Goal: Task Accomplishment & Management: Manage account settings

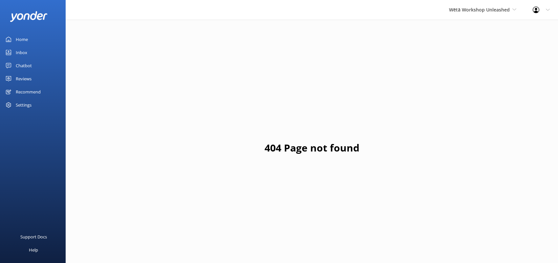
click at [36, 40] on link "Home" at bounding box center [33, 39] width 66 height 13
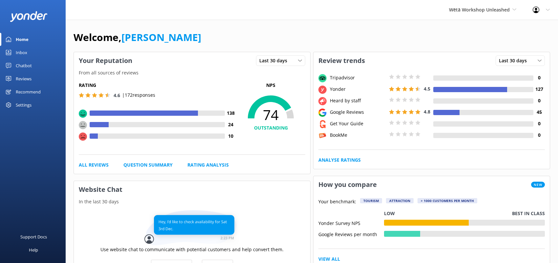
click at [24, 108] on div "Settings" at bounding box center [24, 104] width 16 height 13
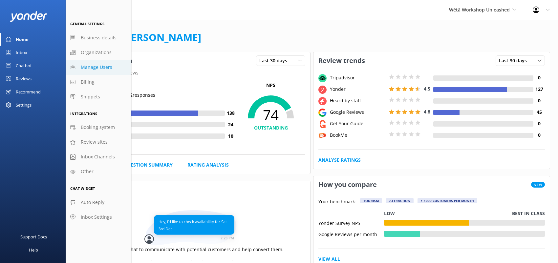
click at [107, 72] on link "Manage Users" at bounding box center [99, 67] width 66 height 15
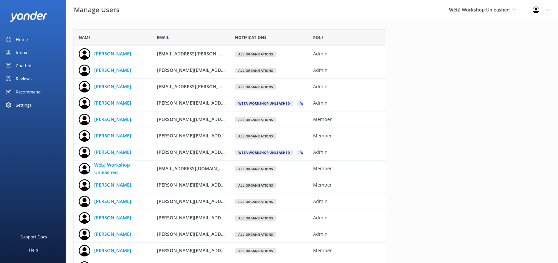
scroll to position [307, 308]
click at [391, 54] on use "grid" at bounding box center [392, 54] width 4 height 6
click at [391, 52] on use "grid" at bounding box center [392, 54] width 4 height 6
click at [389, 87] on icon "grid" at bounding box center [392, 87] width 7 height 7
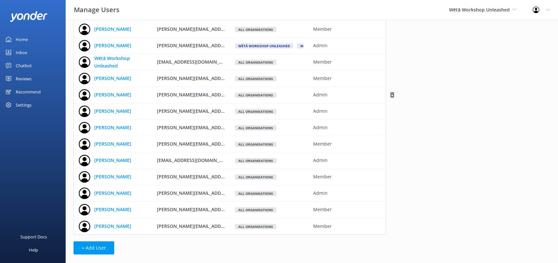
scroll to position [78, 0]
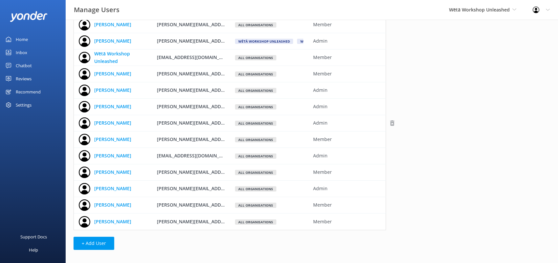
click at [391, 123] on use "grid" at bounding box center [392, 123] width 4 height 6
click at [114, 171] on link "[PERSON_NAME]" at bounding box center [112, 172] width 37 height 7
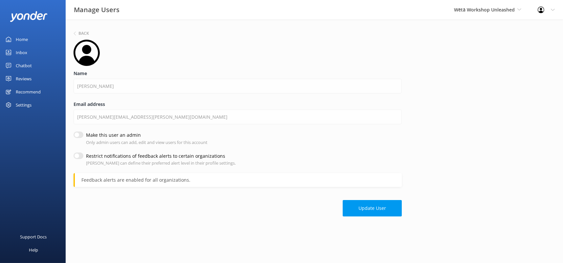
click at [83, 135] on input "Make this user an admin" at bounding box center [79, 135] width 10 height 7
checkbox input "true"
click at [356, 211] on button "Update User" at bounding box center [372, 208] width 59 height 16
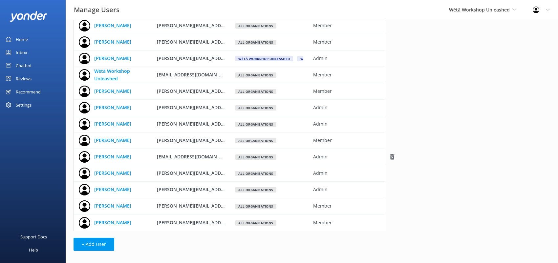
scroll to position [62, 0]
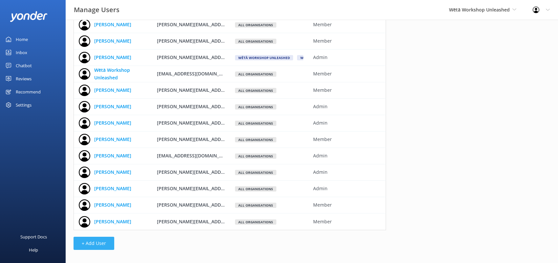
click at [104, 243] on button "+ Add User" at bounding box center [94, 243] width 41 height 13
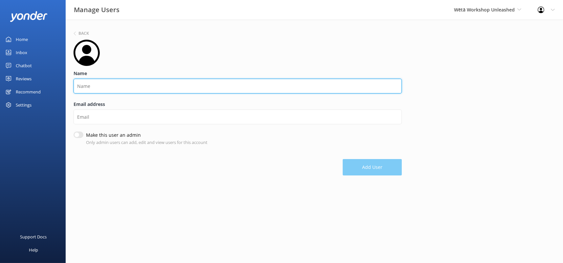
click at [187, 86] on input "Name" at bounding box center [238, 86] width 328 height 15
type input "Rachel McGuigan"
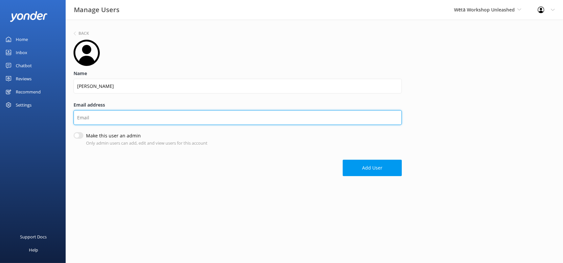
click at [118, 115] on input "Email address" at bounding box center [238, 117] width 328 height 15
click at [82, 119] on input "racel.mcguigan@wetaworkshop.co.nz" at bounding box center [238, 117] width 328 height 15
type input "rachel.mcguigan@wetaworkshop.co.nz"
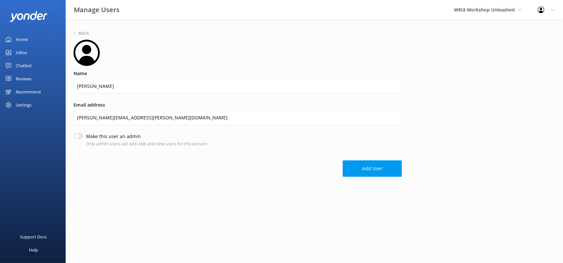
click at [220, 126] on div "Email address rachel.mcguigan@wetaworkshop.co.nz" at bounding box center [238, 117] width 328 height 32
